Goal: Information Seeking & Learning: Learn about a topic

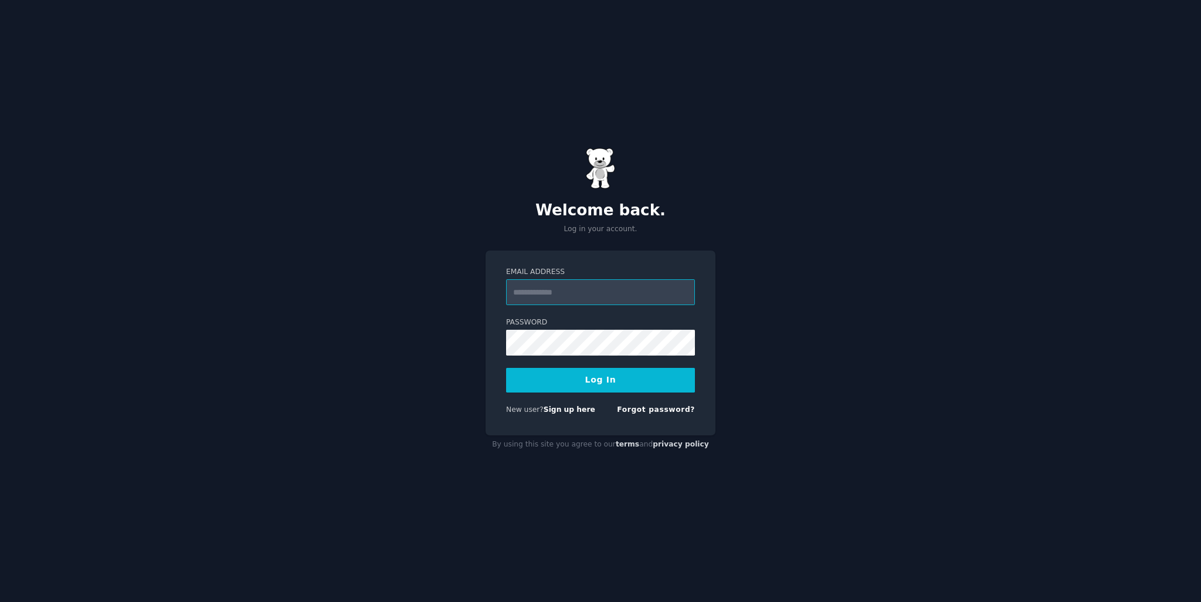
type input "**********"
click at [592, 383] on button "Log In" at bounding box center [600, 380] width 189 height 25
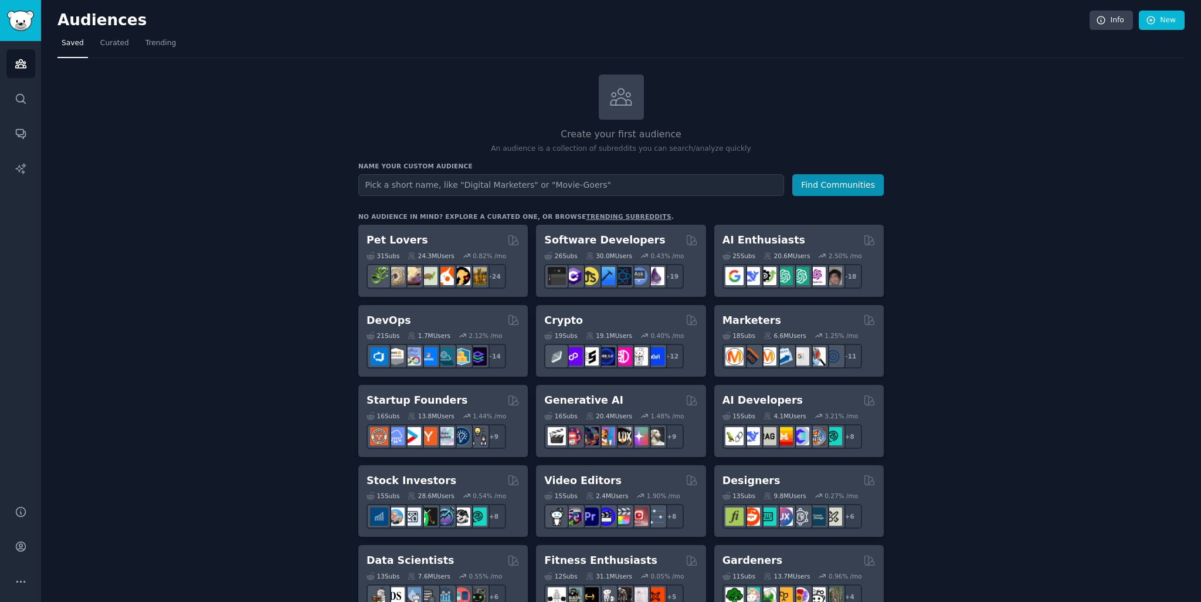
click at [89, 19] on h2 "Audiences" at bounding box center [573, 20] width 1032 height 19
click at [14, 19] on img "Sidebar" at bounding box center [20, 21] width 27 height 21
click at [109, 44] on span "Curated" at bounding box center [114, 43] width 29 height 11
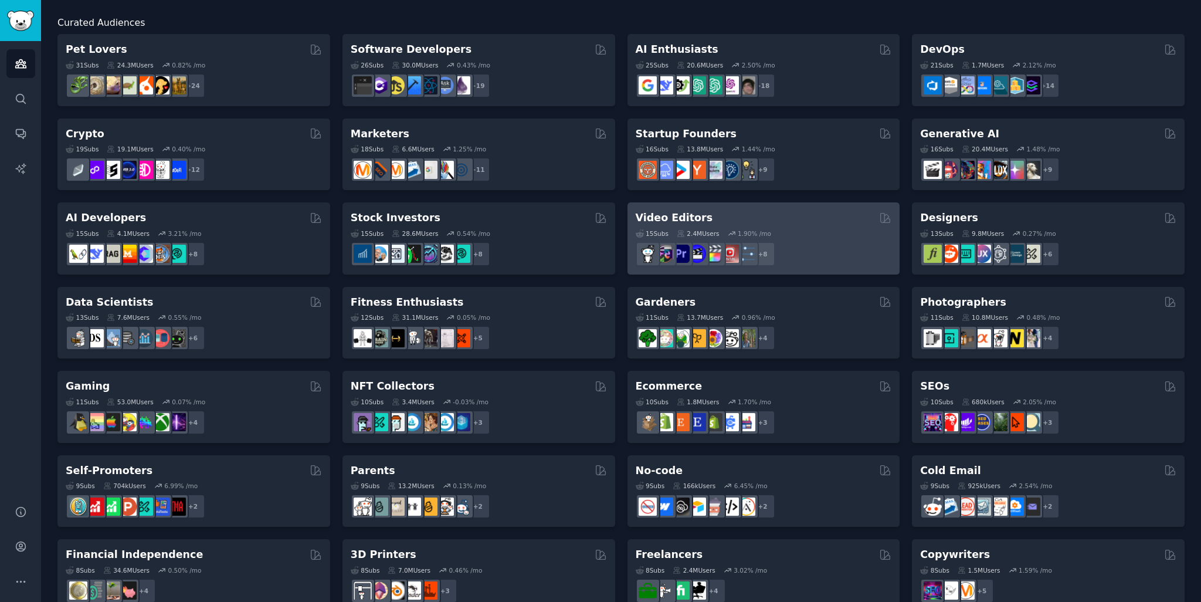
scroll to position [235, 0]
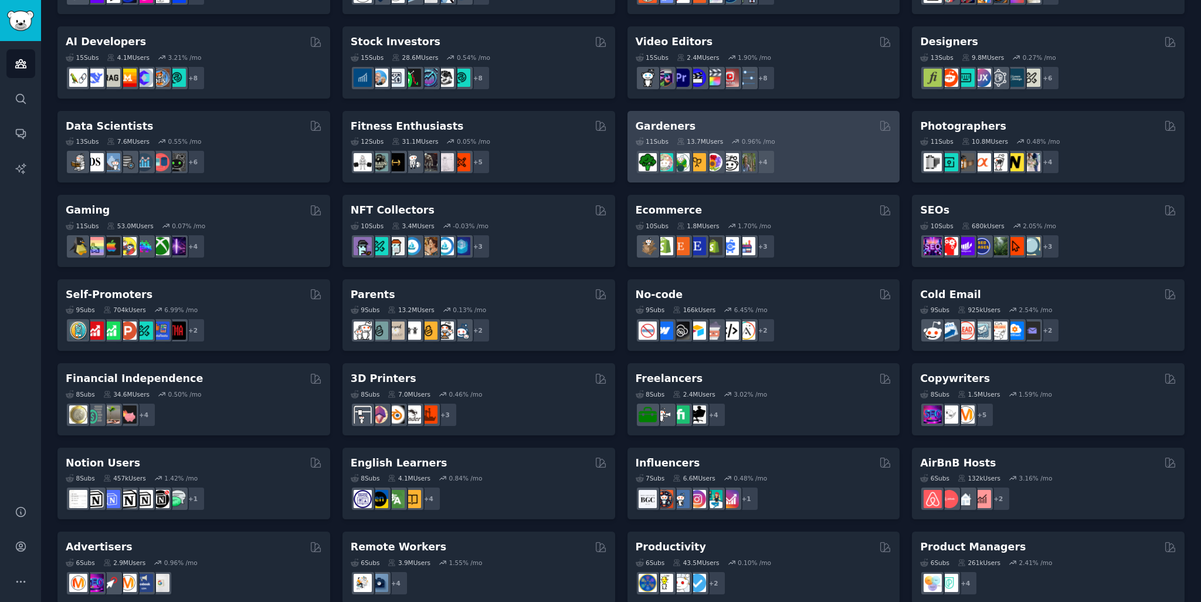
click at [677, 128] on h2 "Gardeners" at bounding box center [666, 126] width 60 height 15
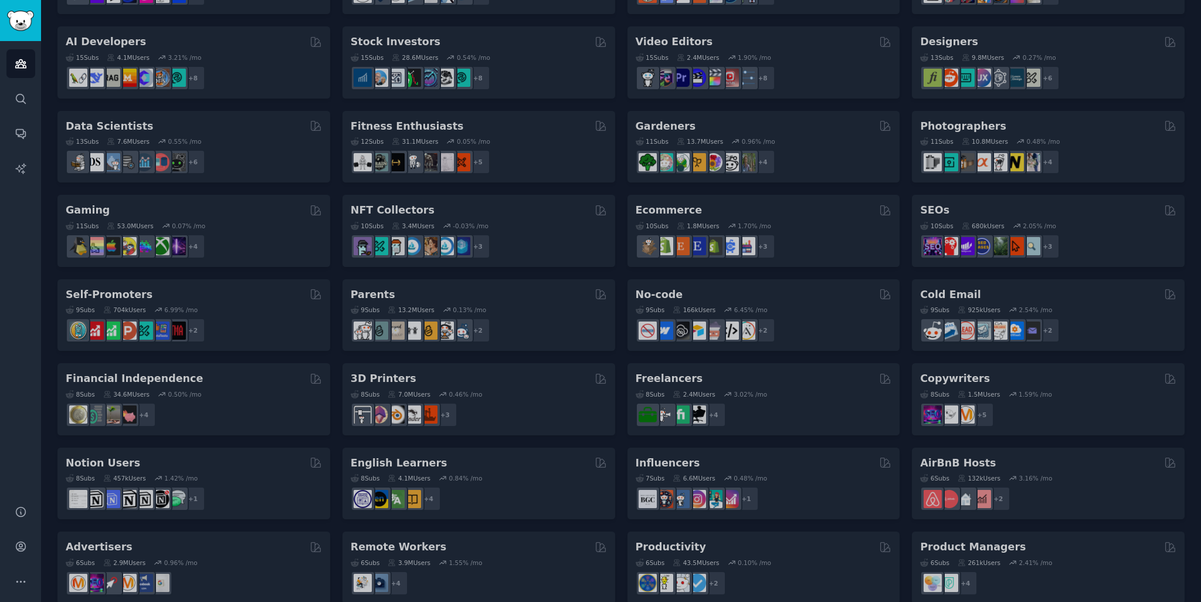
click at [1098, 198] on div "Pet Lovers 31 Sub s 24.3M Users 0.82 % /mo r/leopardgeckos + 24 Software Develo…" at bounding box center [620, 272] width 1127 height 829
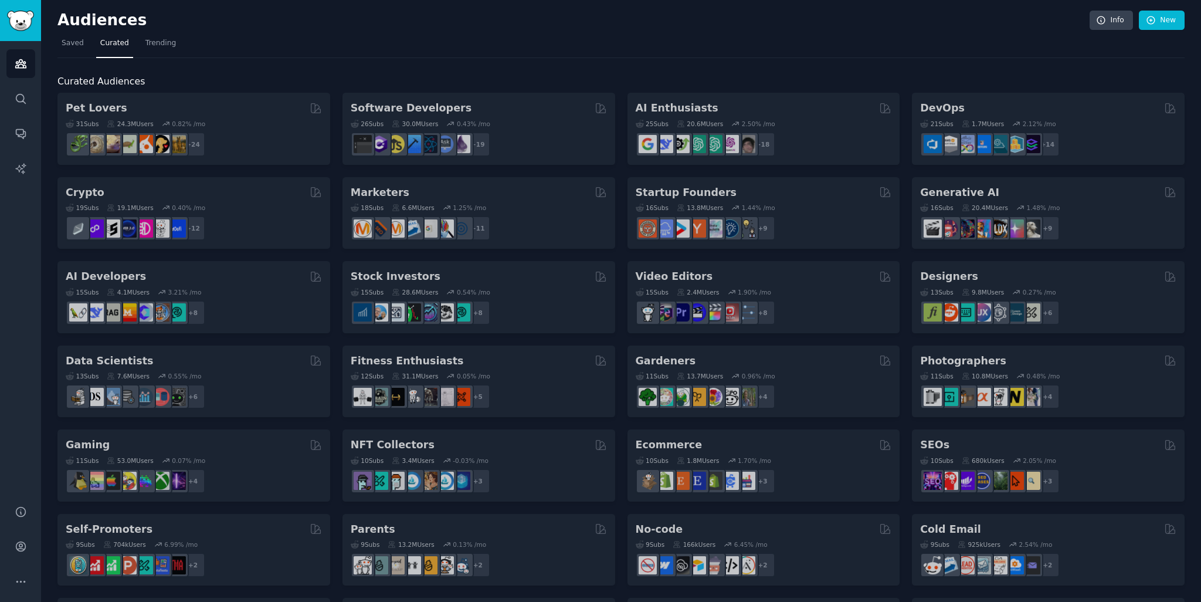
click at [785, 45] on nav "Saved Curated Trending" at bounding box center [620, 46] width 1127 height 24
click at [73, 44] on span "Saved" at bounding box center [73, 43] width 22 height 11
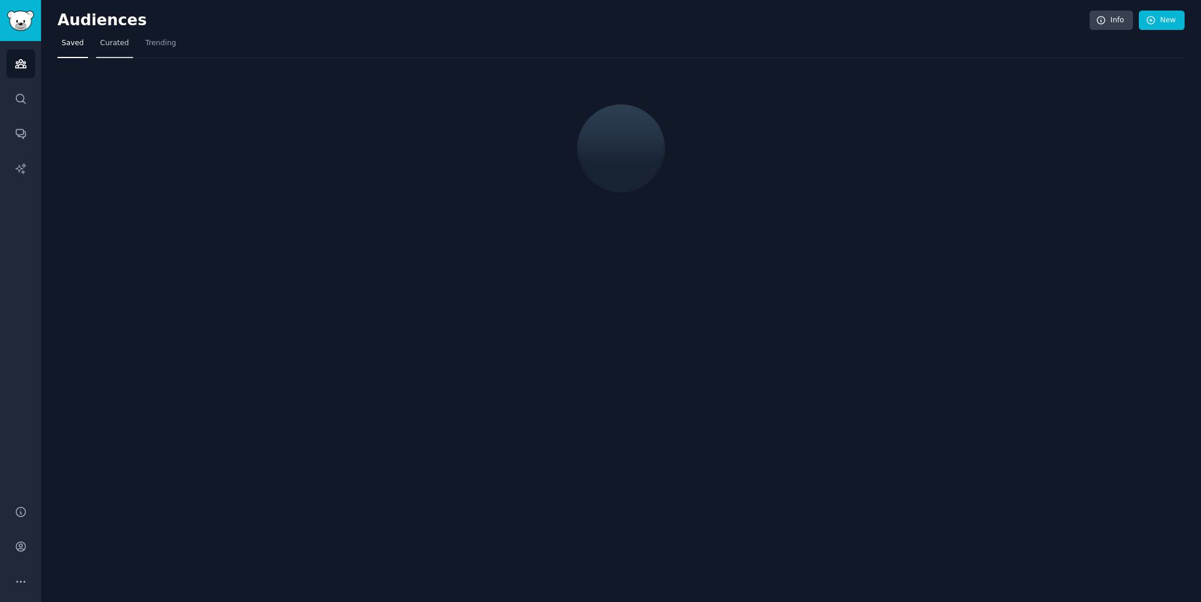
click at [115, 48] on span "Curated" at bounding box center [114, 43] width 29 height 11
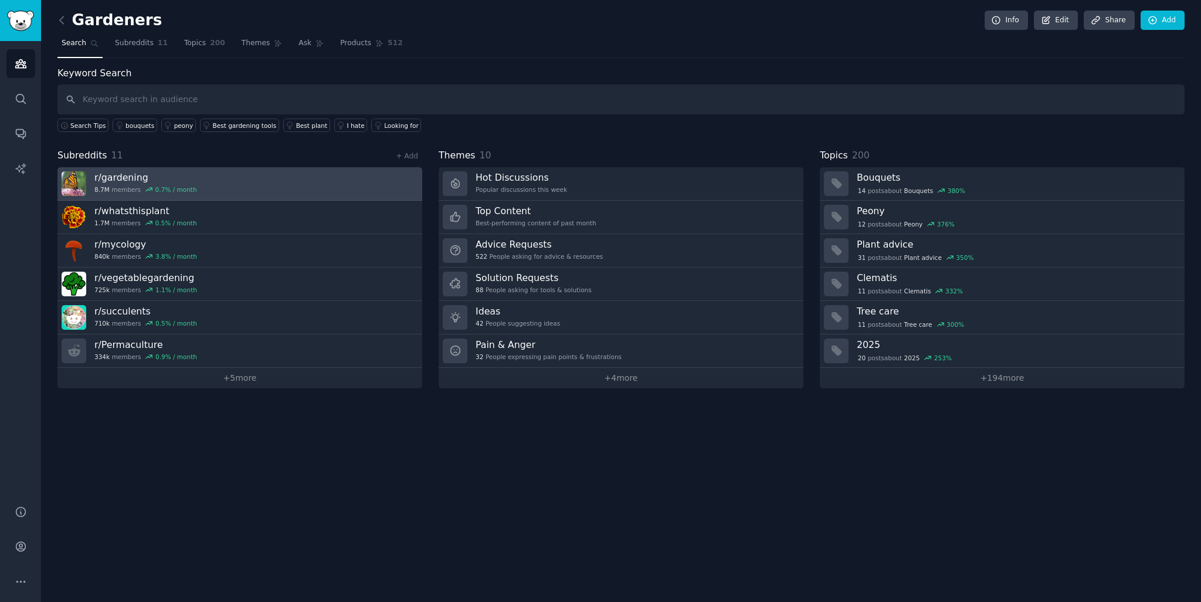
click at [293, 186] on link "r/ gardening 8.7M members 0.7 % / month" at bounding box center [239, 183] width 365 height 33
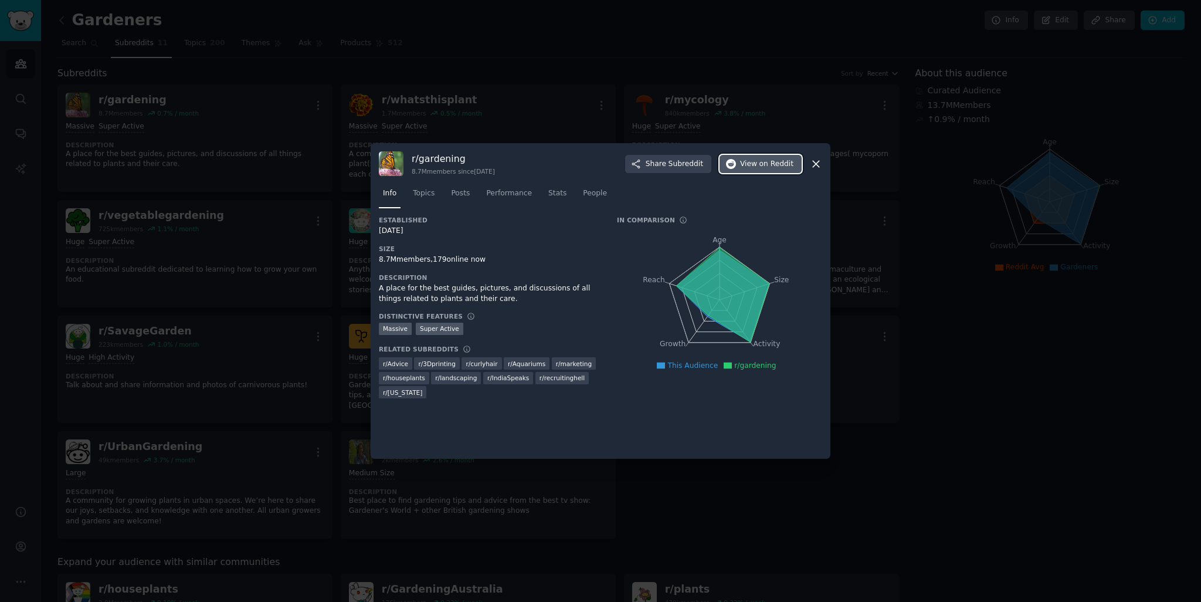
click at [777, 165] on span "on Reddit" at bounding box center [777, 164] width 34 height 11
click at [816, 167] on icon at bounding box center [816, 164] width 12 height 12
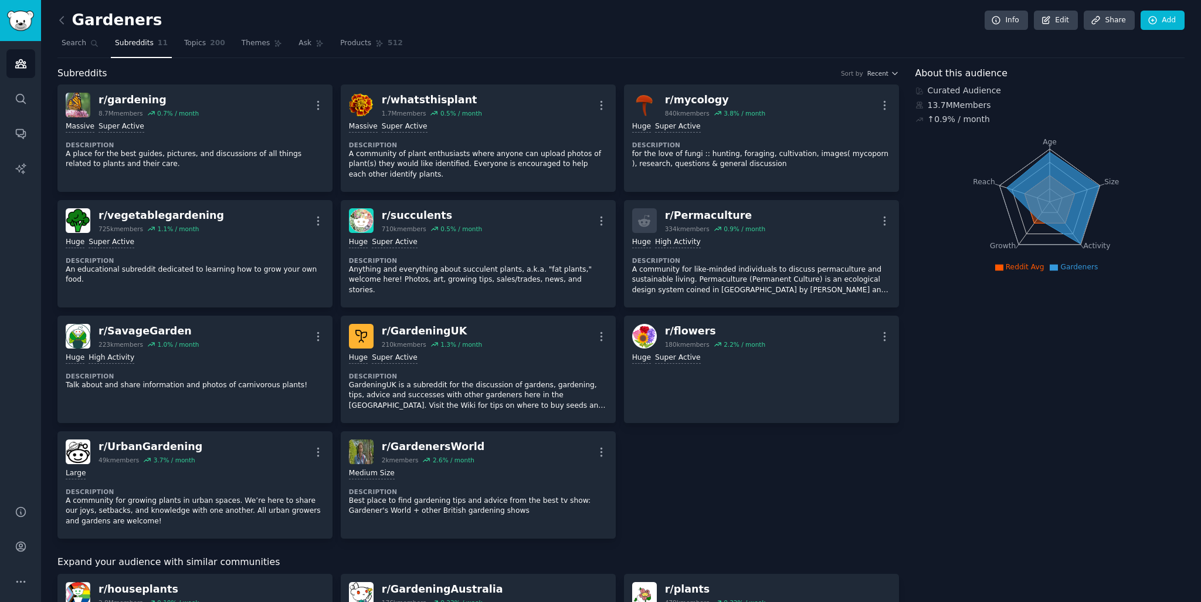
click at [69, 16] on link at bounding box center [64, 20] width 15 height 19
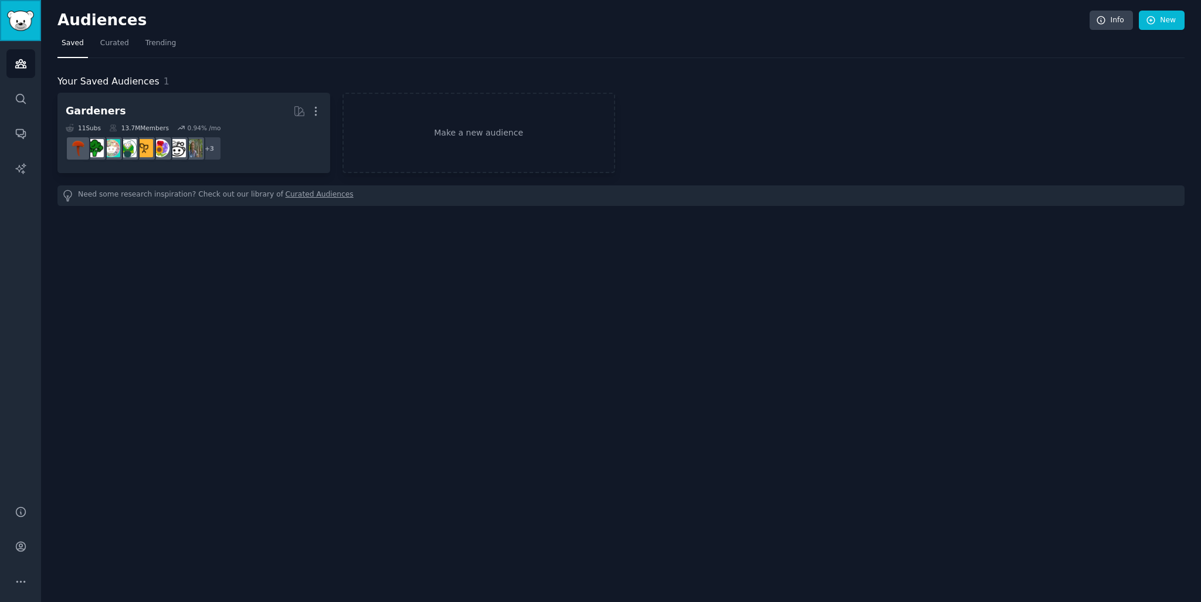
click at [13, 24] on img "Sidebar" at bounding box center [20, 21] width 27 height 21
